Goal: Transaction & Acquisition: Subscribe to service/newsletter

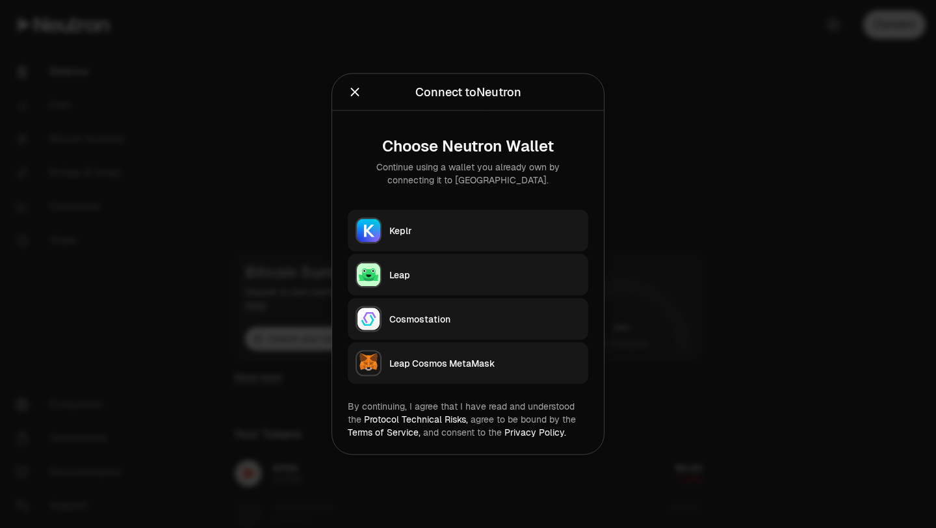
click at [478, 232] on div "Keplr" at bounding box center [484, 230] width 191 height 13
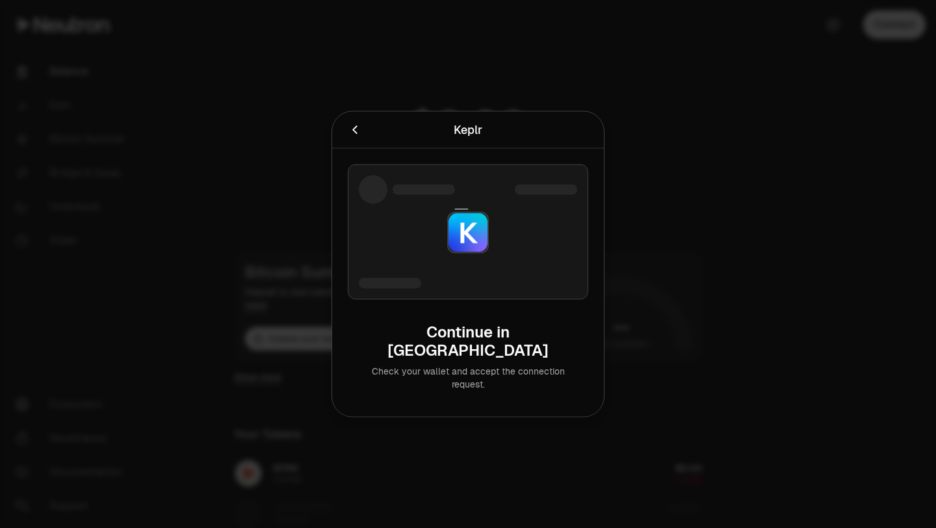
click at [359, 130] on button "Cancel" at bounding box center [355, 130] width 14 height 18
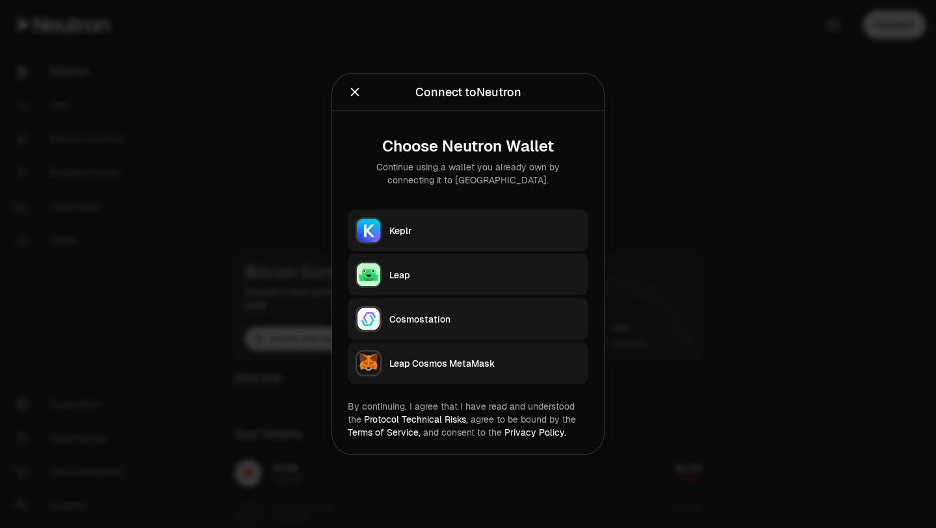
click at [352, 94] on icon "Close" at bounding box center [355, 92] width 8 height 8
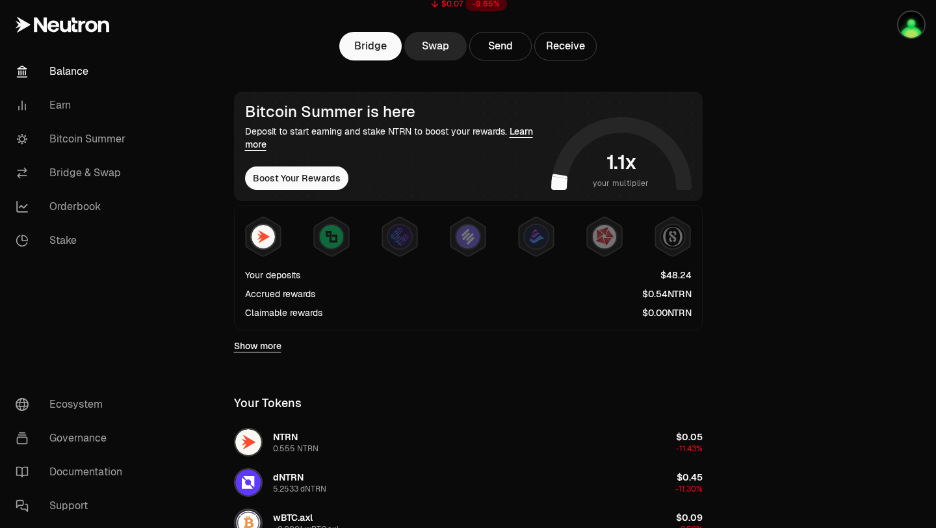
scroll to position [161, 0]
click at [59, 105] on link "Earn" at bounding box center [72, 105] width 135 height 34
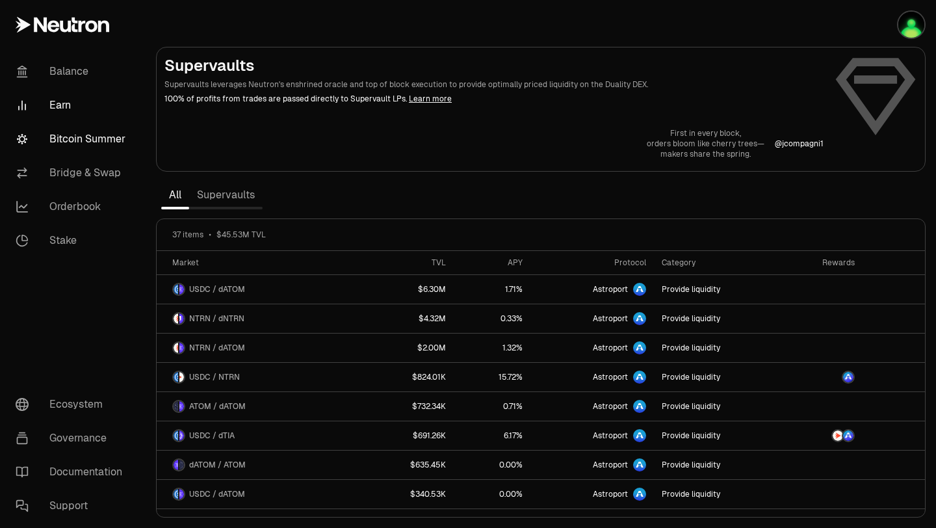
click at [78, 142] on link "Bitcoin Summer" at bounding box center [72, 139] width 135 height 34
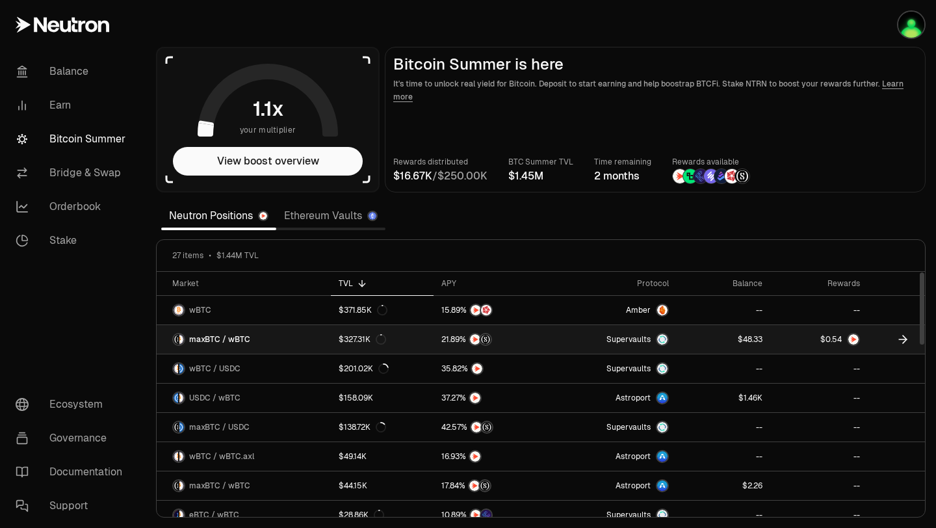
click at [266, 340] on link "maxBTC / wBTC" at bounding box center [244, 339] width 174 height 29
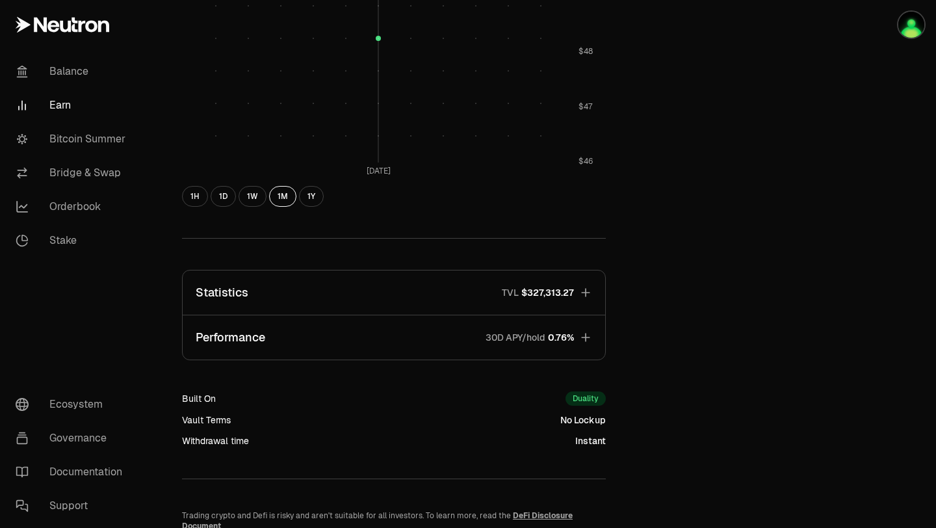
scroll to position [693, 0]
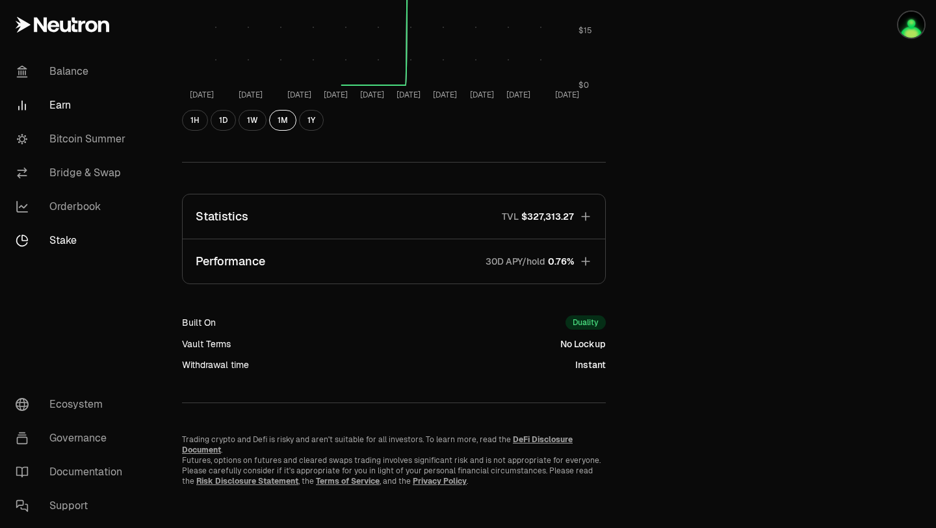
click at [74, 234] on link "Stake" at bounding box center [72, 241] width 135 height 34
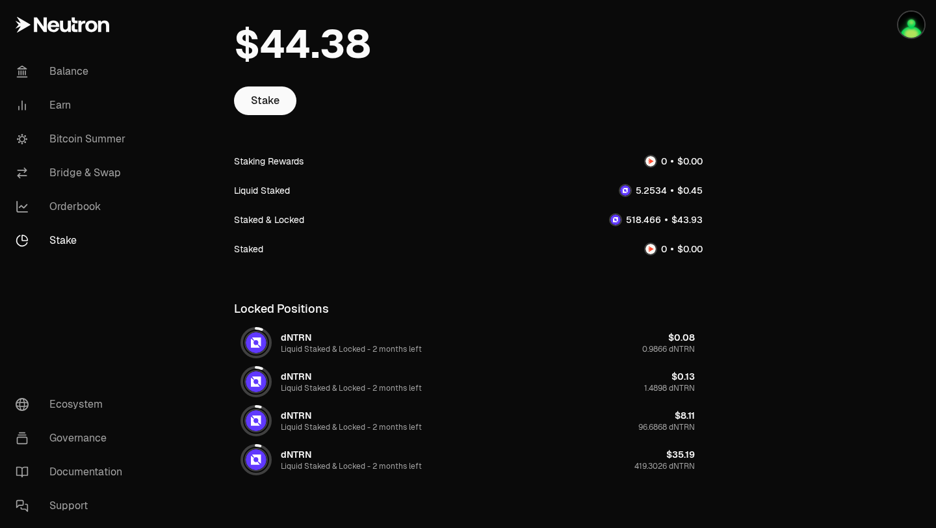
scroll to position [147, 0]
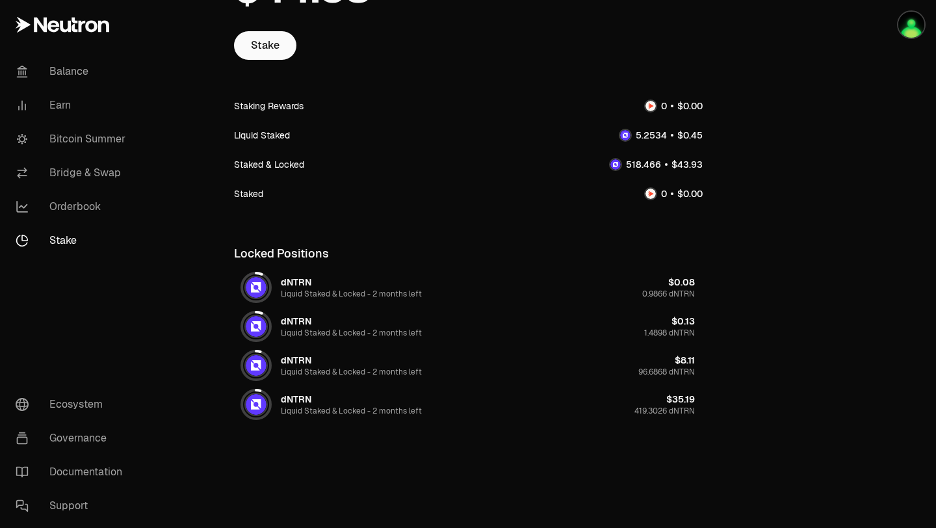
click at [262, 403] on img at bounding box center [256, 404] width 21 height 21
click at [294, 402] on div "dNTRN" at bounding box center [296, 398] width 31 height 13
click at [262, 374] on div at bounding box center [255, 364] width 23 height 23
click at [255, 306] on div "dNTRN Liquid Staked & Locked - 2 months left $0.08 0.9866 dNTRN" at bounding box center [468, 287] width 468 height 39
click at [260, 279] on img at bounding box center [256, 287] width 21 height 21
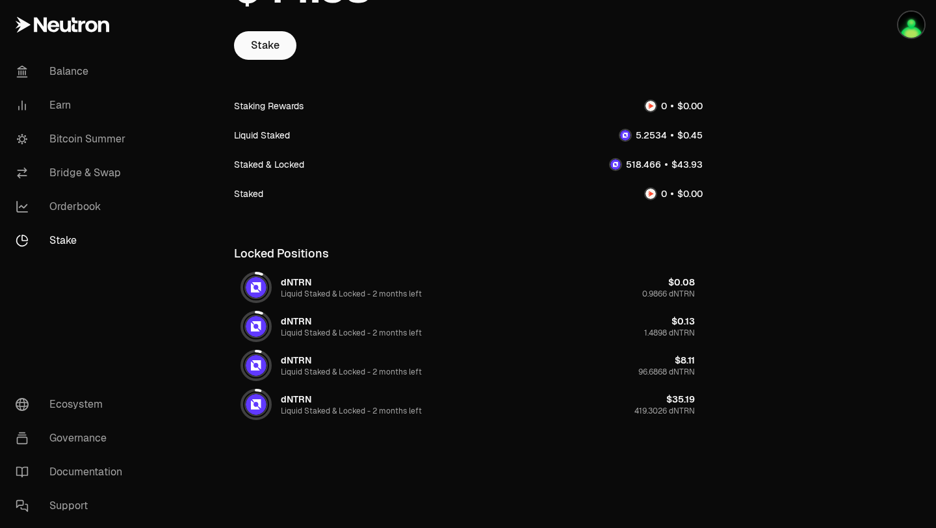
click at [294, 284] on div "dNTRN" at bounding box center [296, 281] width 31 height 13
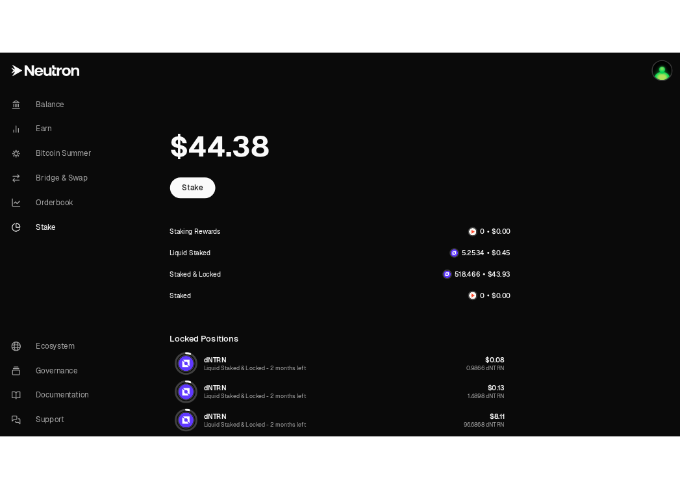
scroll to position [0, 0]
